Goal: Check status

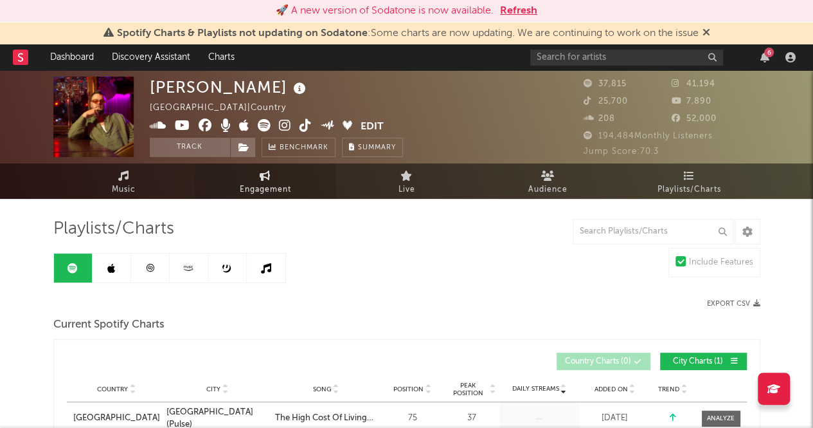
click at [277, 167] on link "Engagement" at bounding box center [265, 180] width 141 height 35
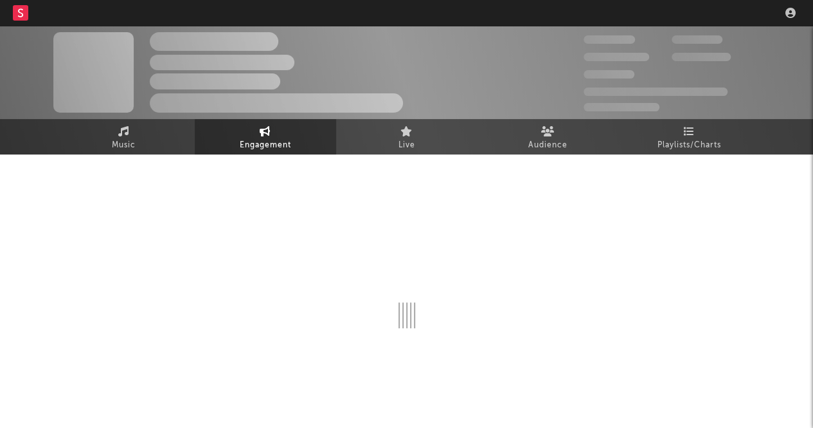
select select "1w"
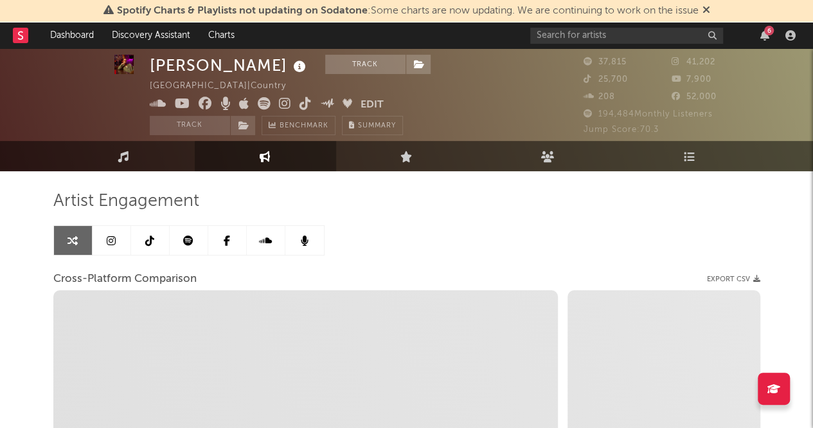
scroll to position [4, 0]
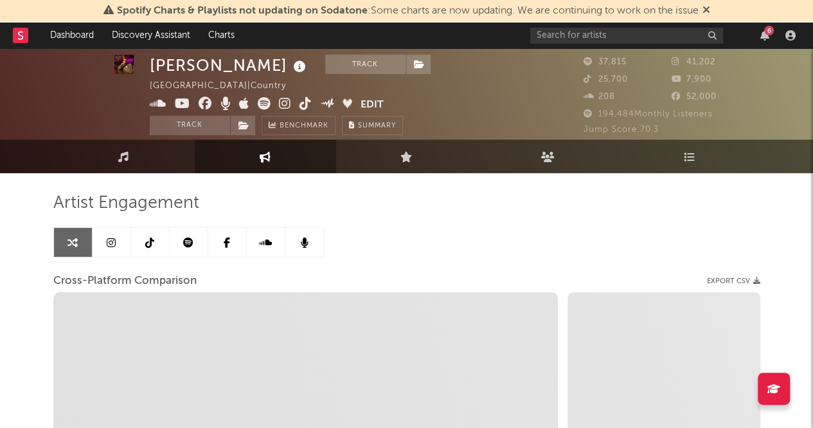
select select "1m"
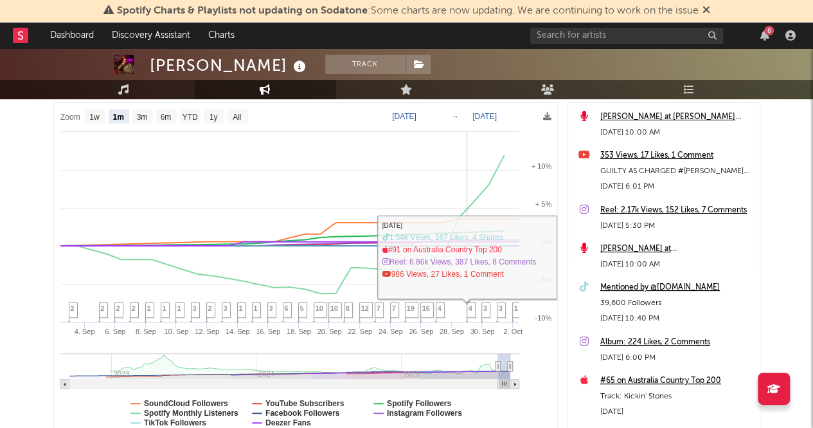
select select "1m"
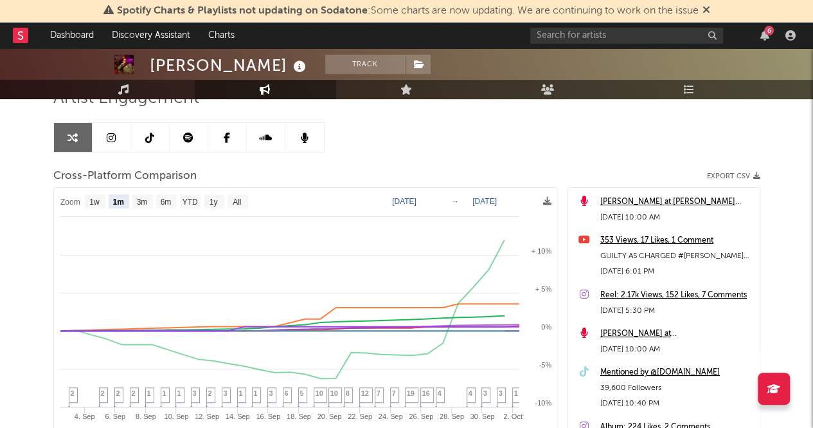
scroll to position [0, 0]
